Goal: Transaction & Acquisition: Subscribe to service/newsletter

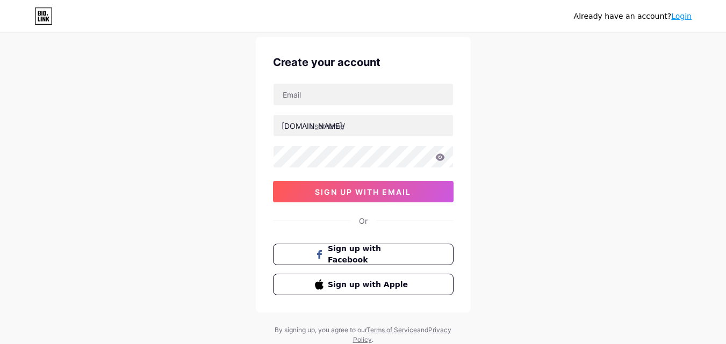
scroll to position [67, 0]
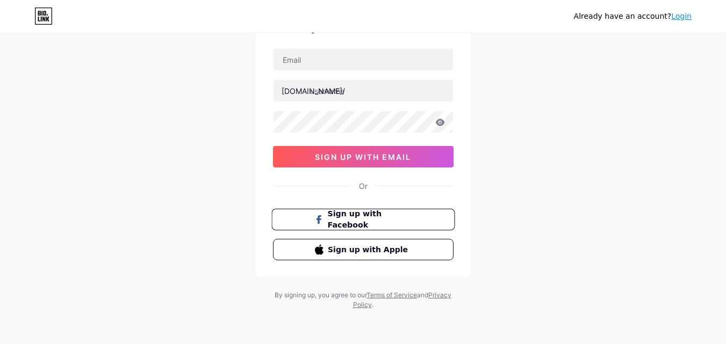
click at [352, 214] on span "Sign up with Facebook" at bounding box center [369, 219] width 84 height 23
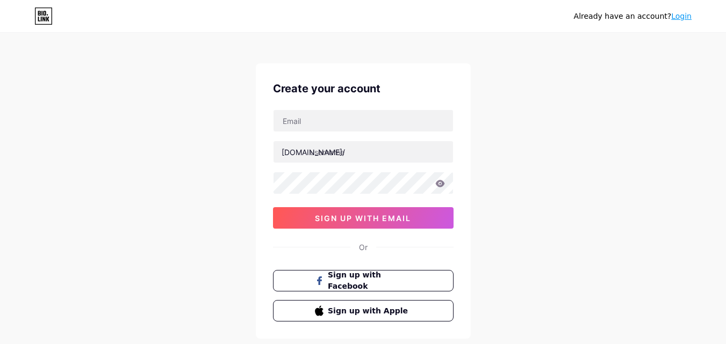
scroll to position [0, 0]
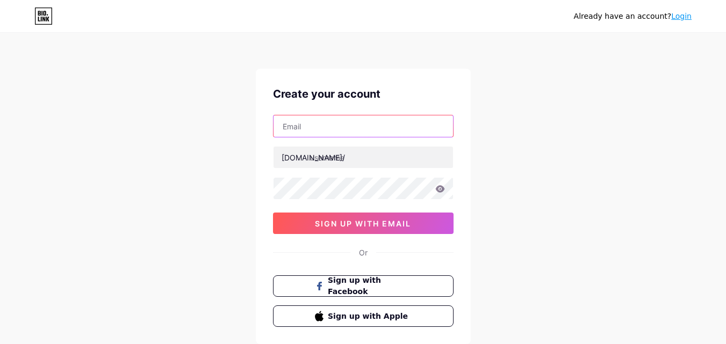
click at [336, 132] on input "text" at bounding box center [362, 126] width 179 height 21
click at [319, 127] on input "text" at bounding box center [362, 126] width 179 height 21
type input "[EMAIL_ADDRESS][DOMAIN_NAME]"
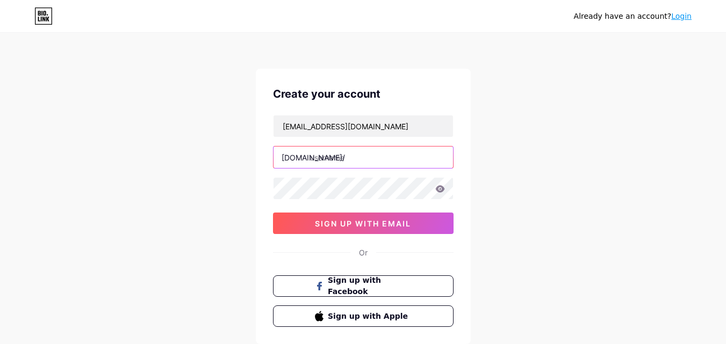
click at [328, 156] on input "text" at bounding box center [362, 157] width 179 height 21
type input "bigsizemol"
click at [443, 190] on icon at bounding box center [439, 188] width 9 height 7
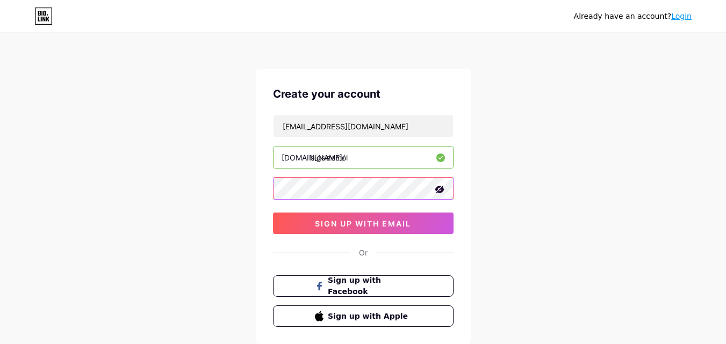
click at [213, 198] on div "Already have an account? Login Create your account [EMAIL_ADDRESS][DOMAIN_NAME]…" at bounding box center [363, 205] width 726 height 411
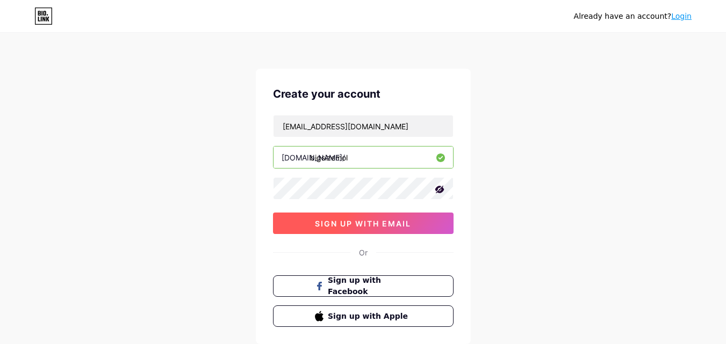
click at [299, 226] on button "sign up with email" at bounding box center [363, 223] width 181 height 21
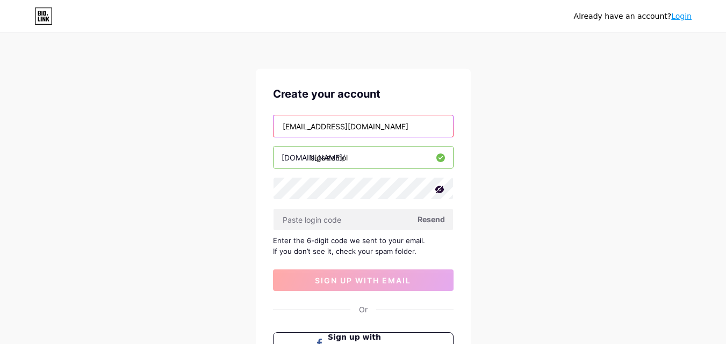
click at [301, 122] on input "[EMAIL_ADDRESS][DOMAIN_NAME]" at bounding box center [362, 126] width 179 height 21
click at [307, 122] on input "[EMAIL_ADDRESS][DOMAIN_NAME]" at bounding box center [362, 126] width 179 height 21
drag, startPoint x: 358, startPoint y: 126, endPoint x: 270, endPoint y: 126, distance: 88.1
click at [270, 126] on div "Create your account [EMAIL_ADDRESS][DOMAIN_NAME] [DOMAIN_NAME]/ bigsizemol Rese…" at bounding box center [363, 235] width 215 height 333
type input "[EMAIL_ADDRESS][DOMAIN_NAME]"
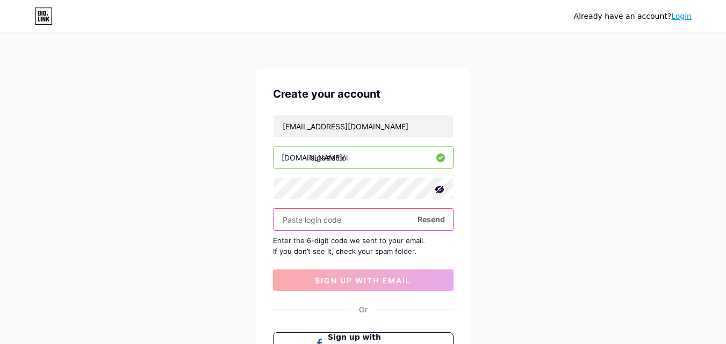
click at [333, 217] on input "text" at bounding box center [362, 219] width 179 height 21
click at [430, 222] on span "Resend" at bounding box center [430, 219] width 27 height 11
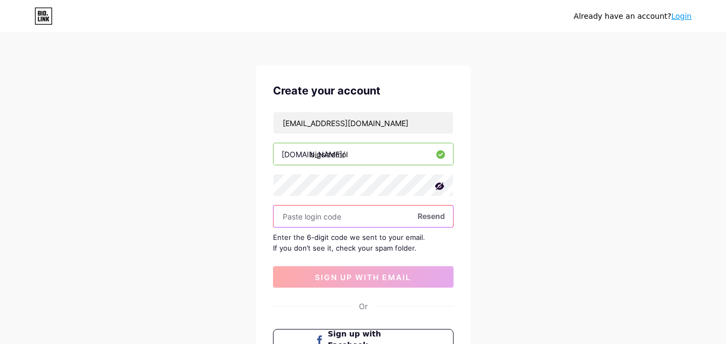
scroll to position [107, 0]
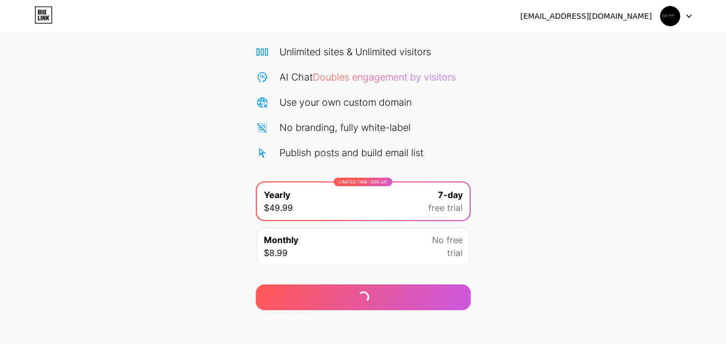
scroll to position [88, 0]
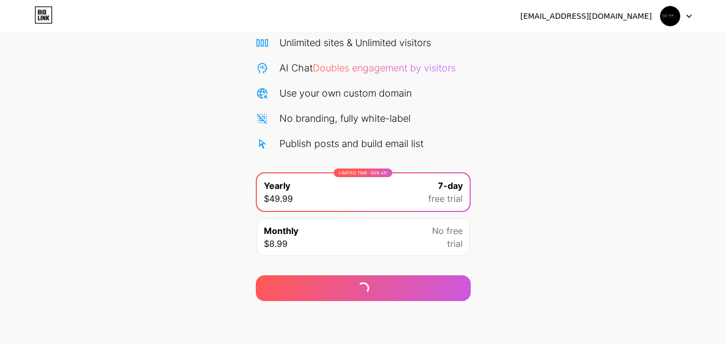
click at [386, 234] on div "Monthly $8.99 No free trial" at bounding box center [363, 238] width 213 height 38
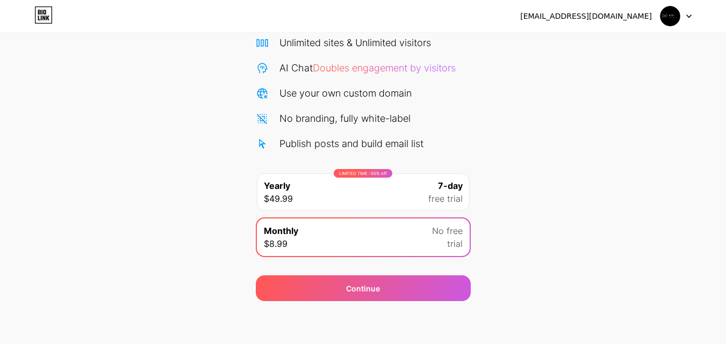
click at [393, 191] on div "LIMITED TIME : 50% off Yearly $49.99 7-day free trial" at bounding box center [363, 193] width 213 height 38
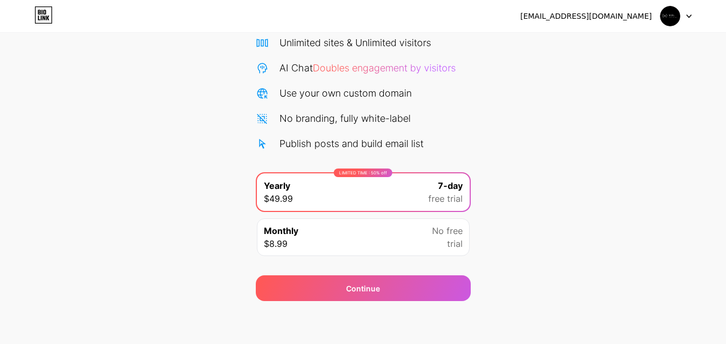
click at [385, 230] on div "Monthly $8.99 No free trial" at bounding box center [363, 238] width 213 height 38
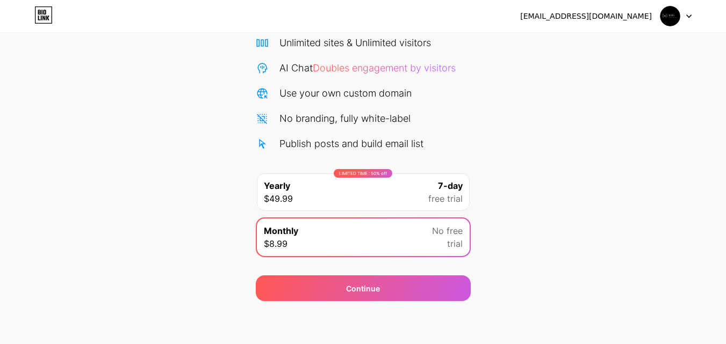
click at [403, 197] on div "LIMITED TIME : 50% off Yearly $49.99 7-day free trial" at bounding box center [363, 193] width 213 height 38
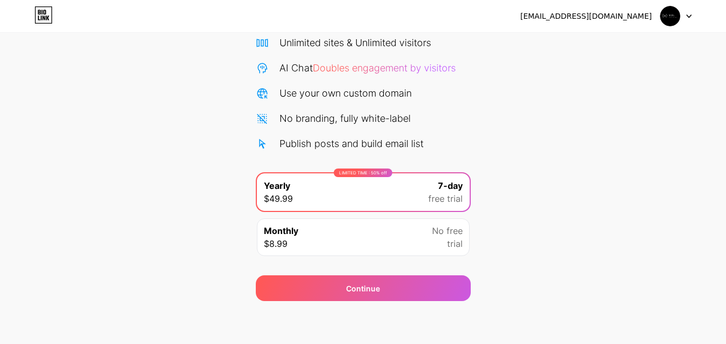
click at [406, 226] on div "Monthly $8.99 No free trial" at bounding box center [363, 238] width 213 height 38
click at [413, 200] on div "LIMITED TIME : 50% off Yearly $49.99 7-day free trial" at bounding box center [363, 193] width 213 height 38
click at [413, 235] on div "Monthly $8.99 No free trial" at bounding box center [363, 238] width 213 height 38
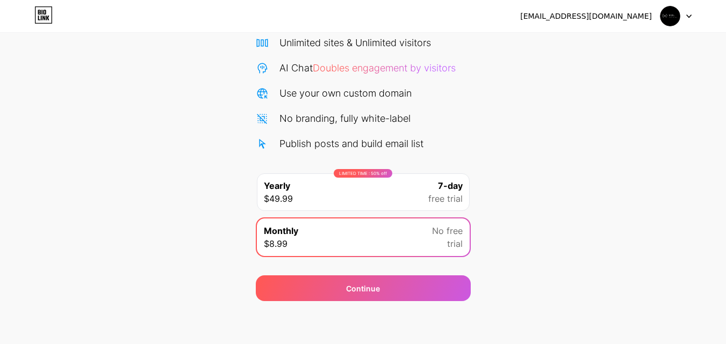
click at [424, 201] on div "LIMITED TIME : 50% off Yearly $49.99 7-day free trial" at bounding box center [363, 193] width 213 height 38
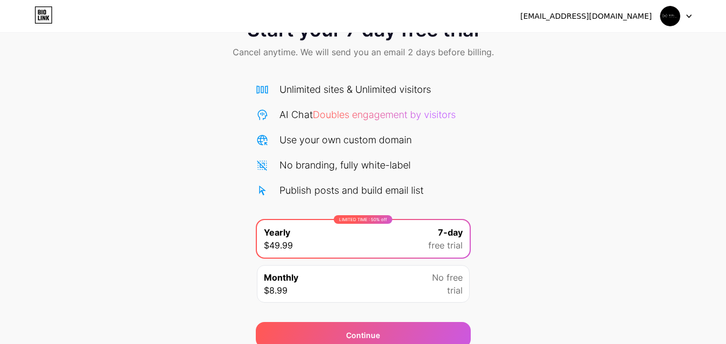
scroll to position [0, 0]
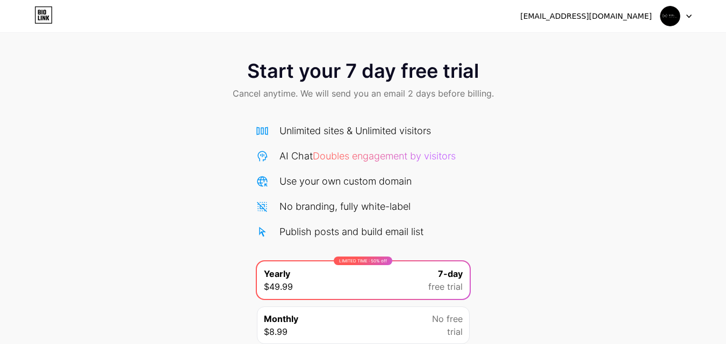
click at [689, 17] on icon at bounding box center [689, 16] width 4 height 3
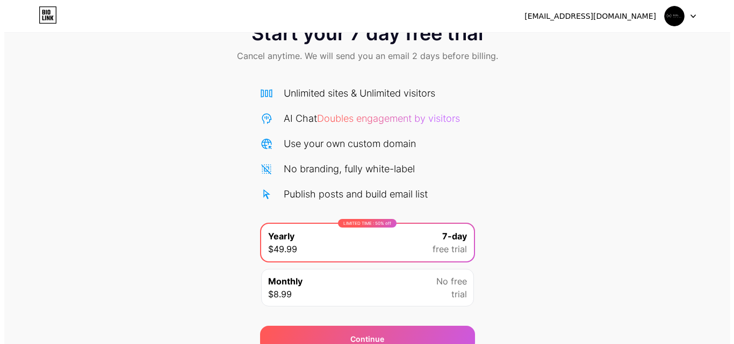
scroll to position [88, 0]
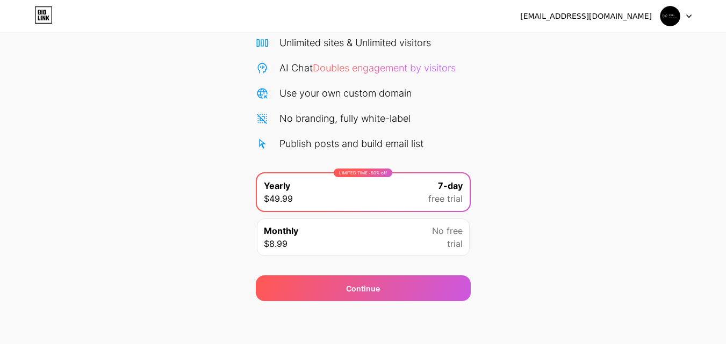
click at [408, 235] on div "Monthly $8.99 No free trial" at bounding box center [363, 238] width 213 height 38
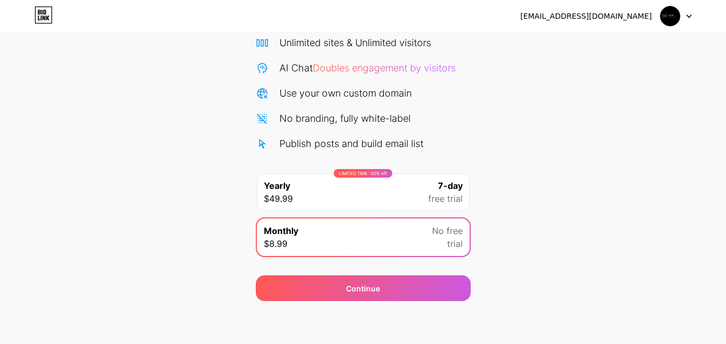
click at [405, 204] on div "LIMITED TIME : 50% off Yearly $49.99 7-day free trial" at bounding box center [363, 193] width 213 height 38
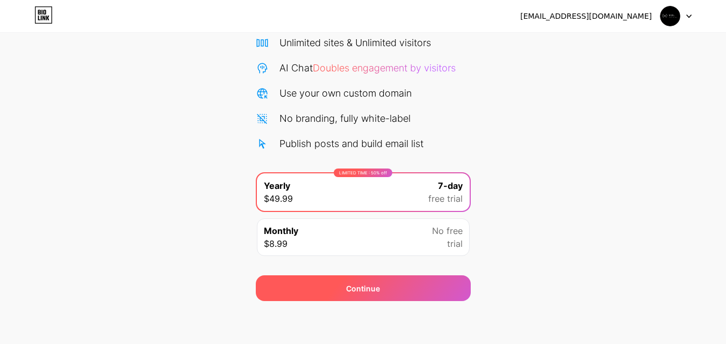
click at [391, 292] on div "Continue" at bounding box center [363, 289] width 215 height 26
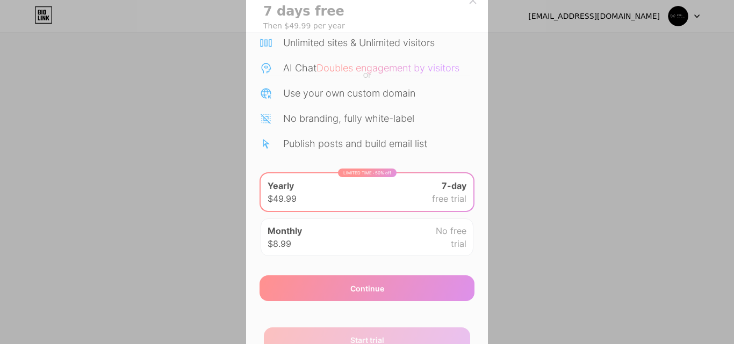
scroll to position [89, 0]
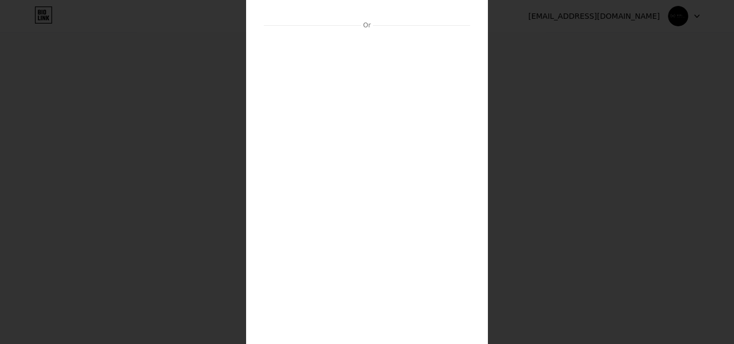
click at [252, 80] on div "7 days free Then $49.99 per year Or Start trial" at bounding box center [367, 166] width 242 height 463
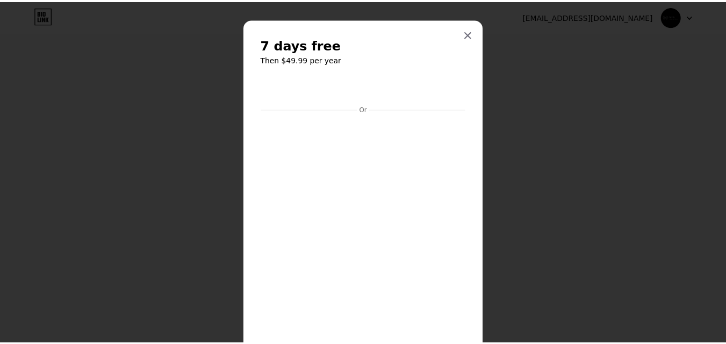
scroll to position [0, 0]
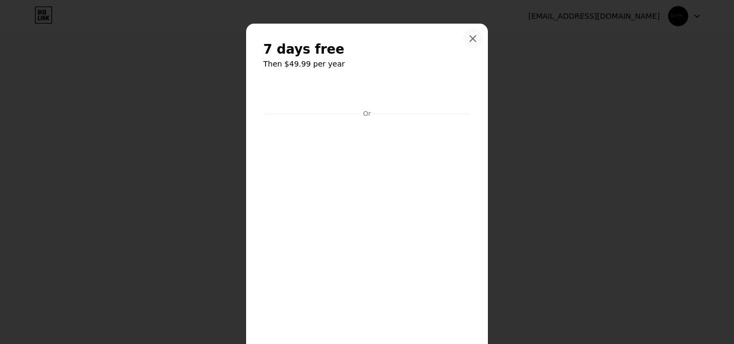
click at [472, 42] on icon at bounding box center [473, 39] width 6 height 6
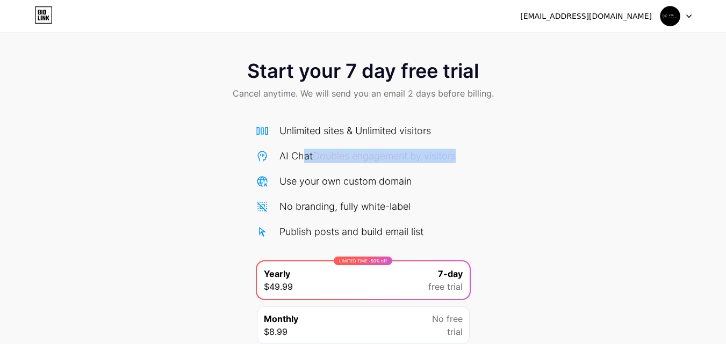
drag, startPoint x: 408, startPoint y: 155, endPoint x: 483, endPoint y: 155, distance: 74.7
click at [483, 155] on div "Start your 7 day free trial Cancel anytime. We will send you an email 2 days be…" at bounding box center [363, 219] width 726 height 340
click at [41, 16] on icon at bounding box center [43, 14] width 18 height 17
